Goal: Communication & Community: Answer question/provide support

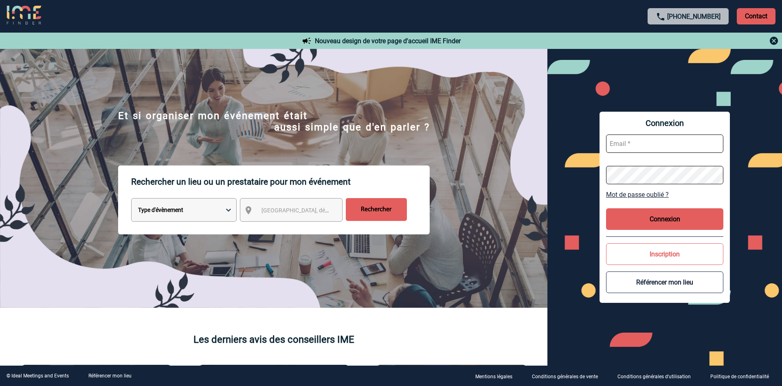
click at [648, 145] on input "text" at bounding box center [664, 143] width 117 height 18
type input "sylvia.marcet@afnor.org"
click at [670, 225] on button "Connexion" at bounding box center [664, 219] width 117 height 22
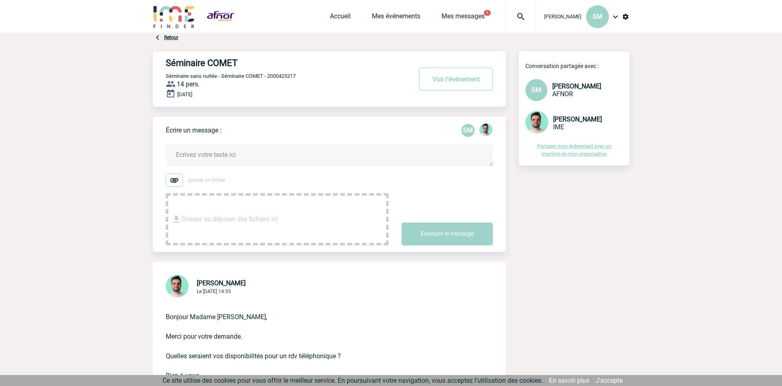
click at [216, 155] on textarea at bounding box center [329, 155] width 327 height 22
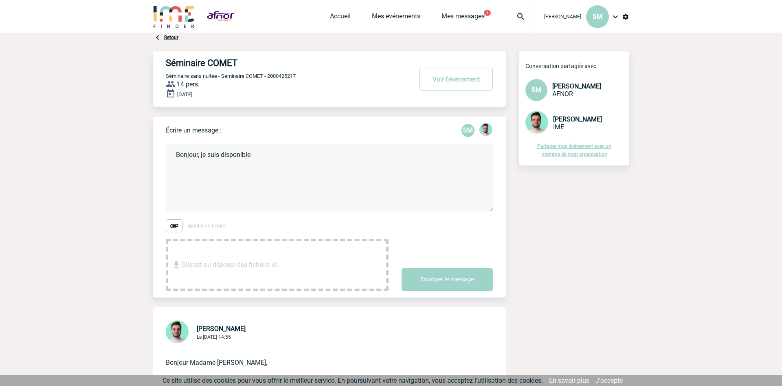
click at [275, 164] on textarea "Bonjour, je suis disponible" at bounding box center [329, 177] width 327 height 67
type textarea "Bonjour, je suis disponible ou [DATE] à partir de 10h merci par avance"
click at [447, 279] on button "Envoyer le message" at bounding box center [447, 279] width 91 height 23
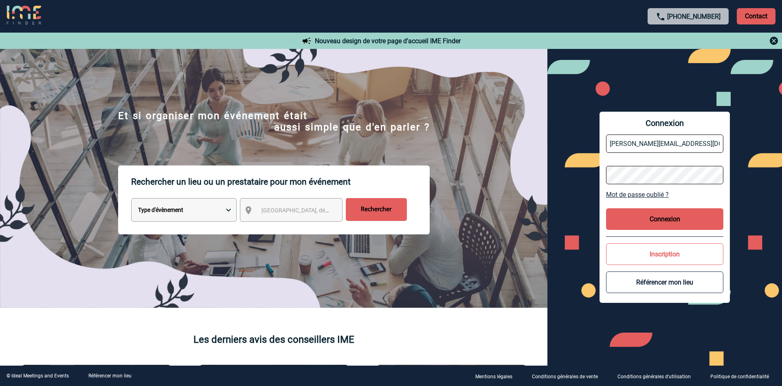
click at [678, 218] on button "Connexion" at bounding box center [664, 219] width 117 height 22
